Goal: Task Accomplishment & Management: Manage account settings

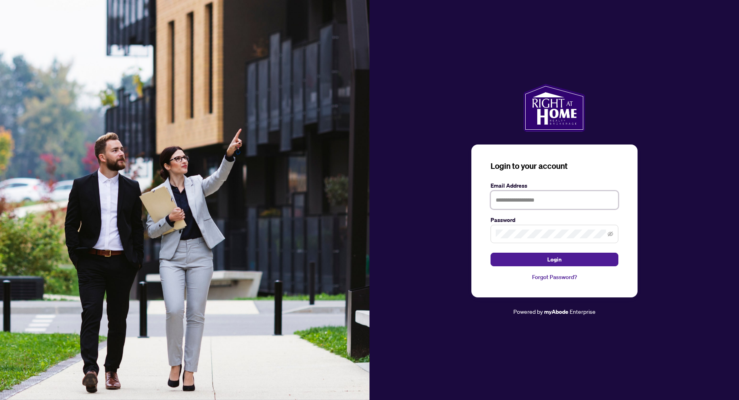
type input "**********"
click at [536, 259] on button "Login" at bounding box center [555, 260] width 128 height 14
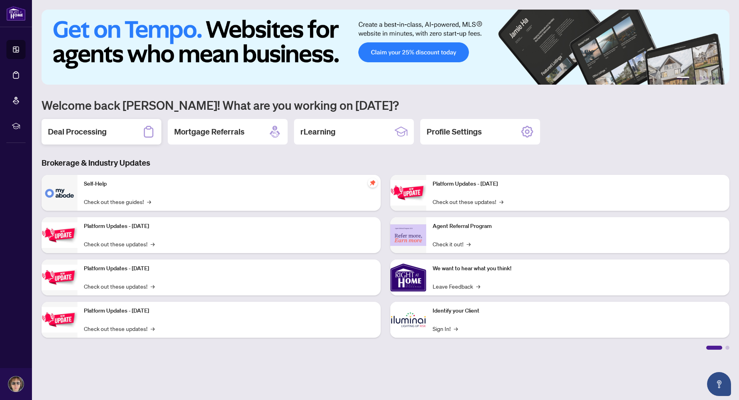
click at [92, 137] on h2 "Deal Processing" at bounding box center [77, 131] width 59 height 11
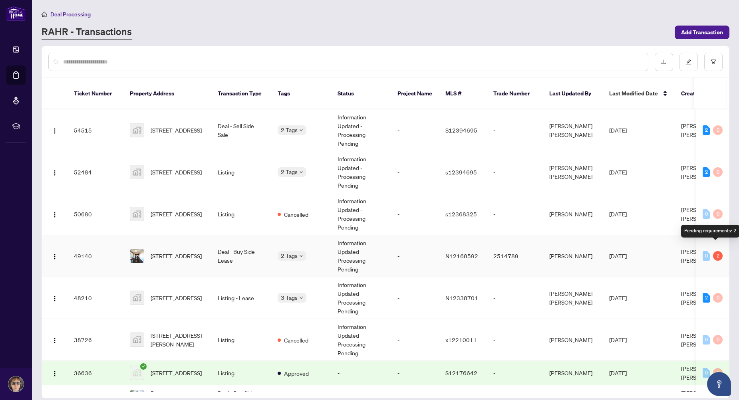
click at [715, 251] on div "2" at bounding box center [718, 256] width 10 height 10
click at [698, 249] on td "0 2" at bounding box center [712, 256] width 33 height 42
click at [460, 252] on span "N12168592" at bounding box center [461, 255] width 33 height 7
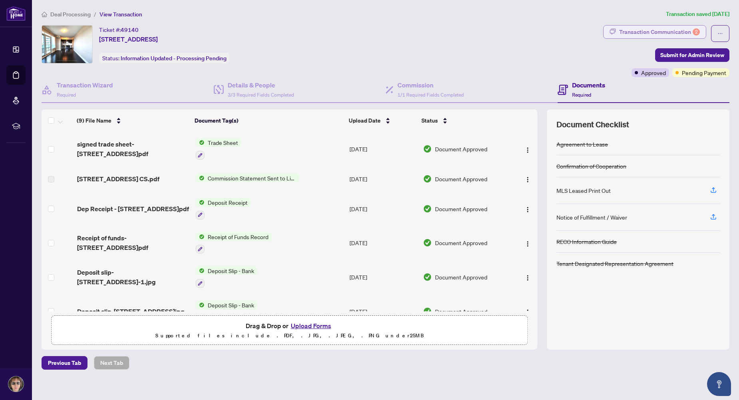
click at [675, 34] on div "Transaction Communication 2" at bounding box center [659, 32] width 81 height 13
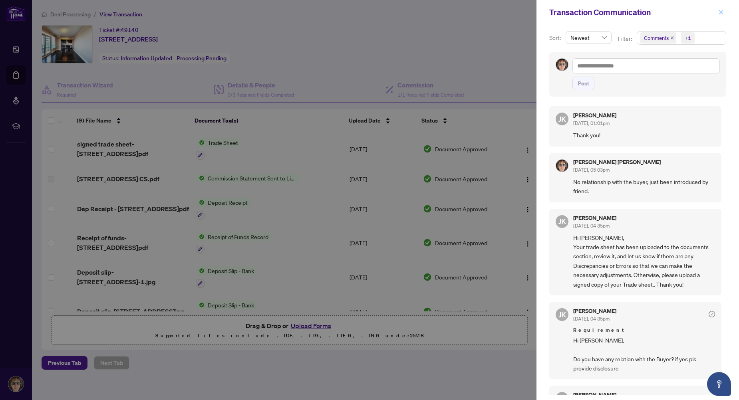
click at [719, 14] on icon "close" at bounding box center [721, 13] width 6 height 6
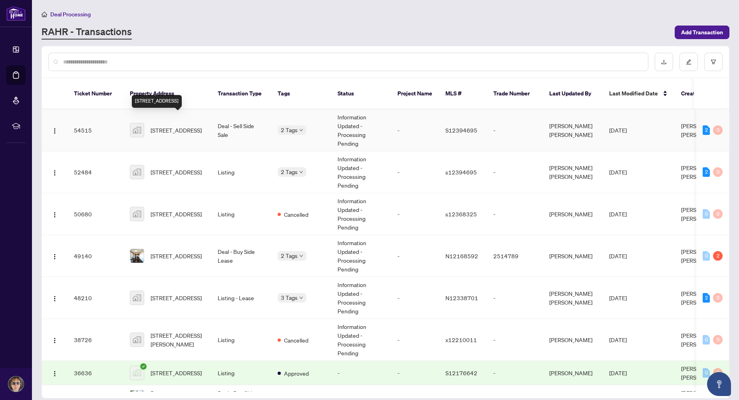
click at [184, 126] on span "[STREET_ADDRESS]" at bounding box center [176, 130] width 51 height 9
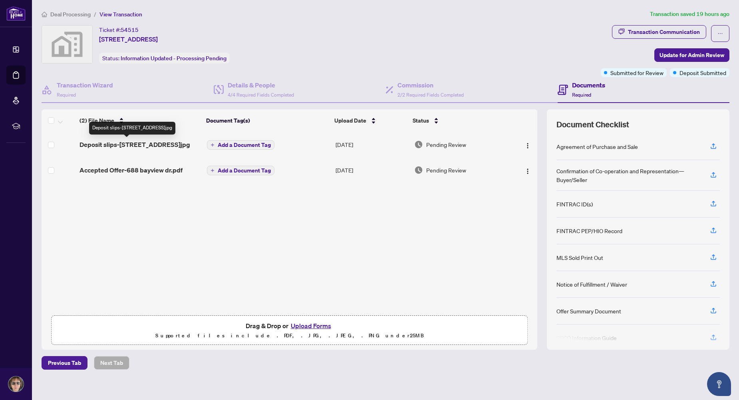
click at [154, 145] on span "Deposit slips-[STREET_ADDRESS]jpg" at bounding box center [135, 145] width 111 height 10
